Goal: Task Accomplishment & Management: Manage account settings

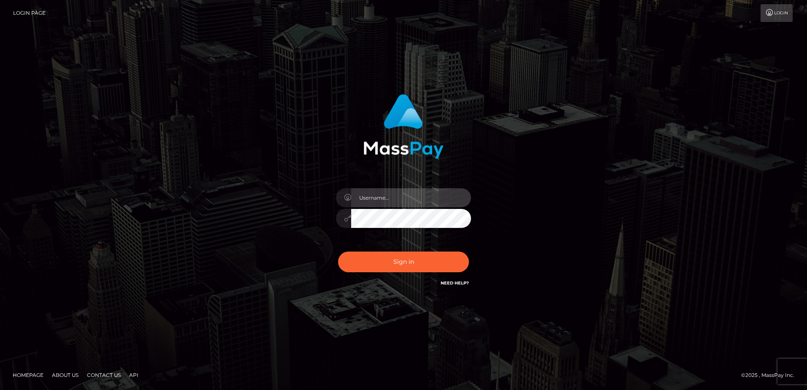
type input "Dan"
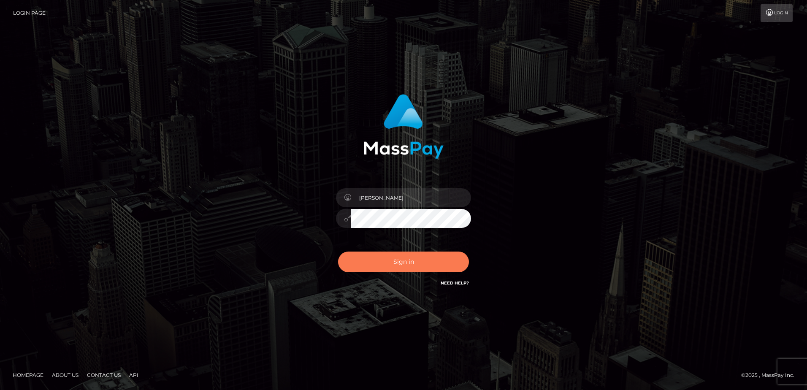
drag, startPoint x: 0, startPoint y: 0, endPoint x: 412, endPoint y: 263, distance: 488.9
click at [412, 263] on button "Sign in" at bounding box center [403, 262] width 131 height 21
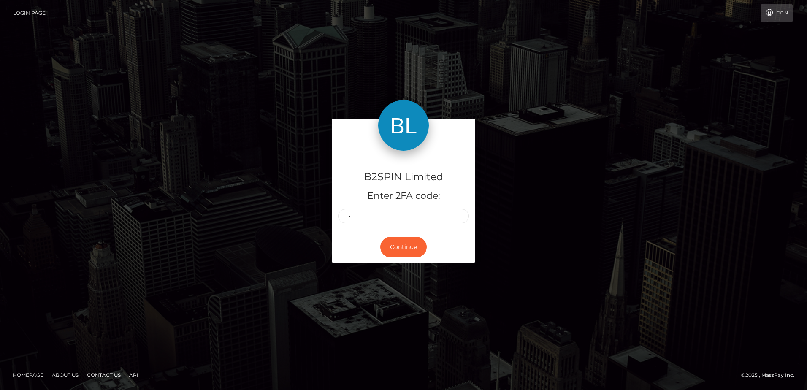
type input "0"
type input "4"
type input "0"
type input "4"
type input "0"
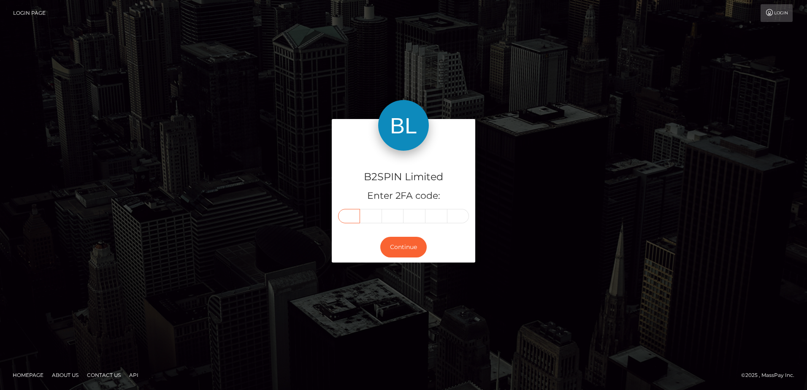
type input "0"
type input "4"
type input "0"
type input "4"
type input "8"
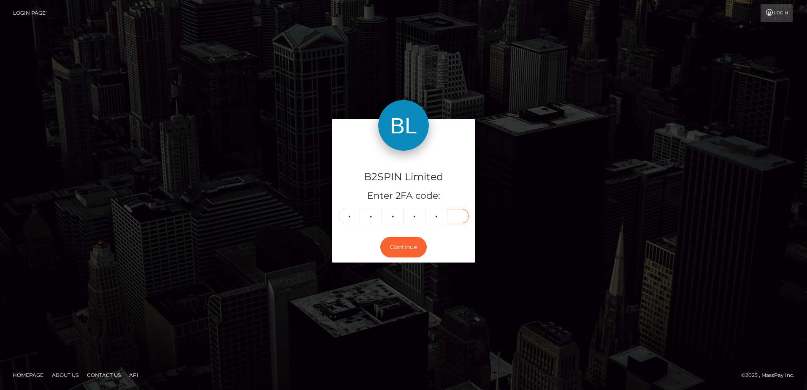
type input "0"
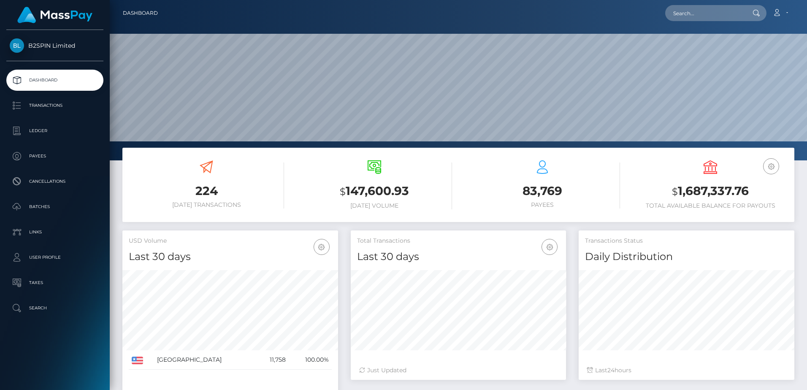
scroll to position [150, 215]
click at [713, 193] on h3 "$ 1,687,337.76" at bounding box center [710, 191] width 155 height 17
click at [34, 104] on p "Transactions" at bounding box center [55, 105] width 90 height 13
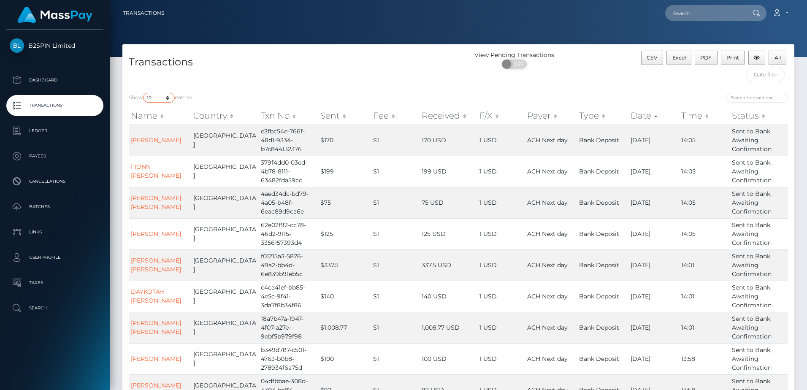
drag, startPoint x: 159, startPoint y: 98, endPoint x: 159, endPoint y: 103, distance: 5.9
click at [159, 98] on select "10 25 50 100 250 500 1,000 3,500" at bounding box center [159, 98] width 32 height 10
select select "3500"
click at [144, 93] on select "10 25 50 100 250 500 1,000 3,500" at bounding box center [159, 98] width 32 height 10
click at [260, 208] on td "4aed34dc-bd79-4a05-b48f-6eac89d9ca6e" at bounding box center [289, 202] width 60 height 31
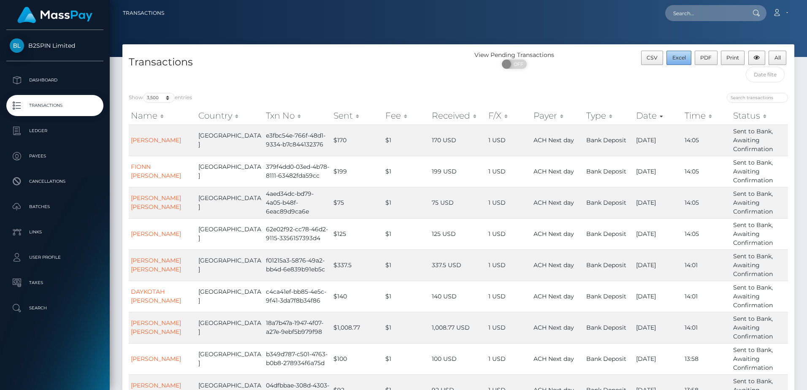
click at [678, 57] on span "Excel" at bounding box center [680, 57] width 14 height 6
click at [366, 62] on h4 "Transactions" at bounding box center [290, 62] width 323 height 15
